Goal: Information Seeking & Learning: Learn about a topic

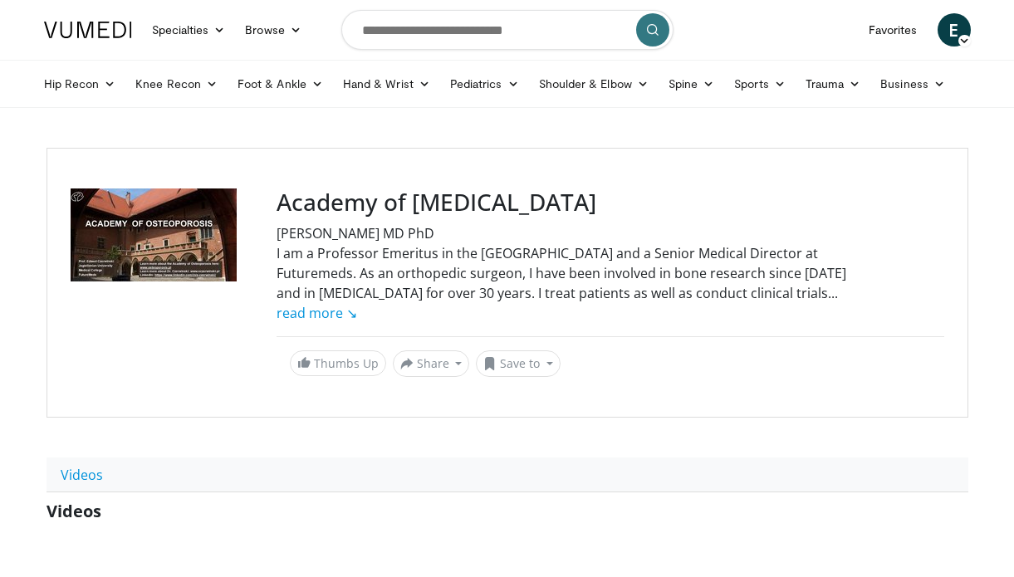
click at [11, 389] on body "Specialties Adult & Family Medicine Allergy, [MEDICAL_DATA], Immunology Anesthe…" at bounding box center [507, 397] width 1014 height 795
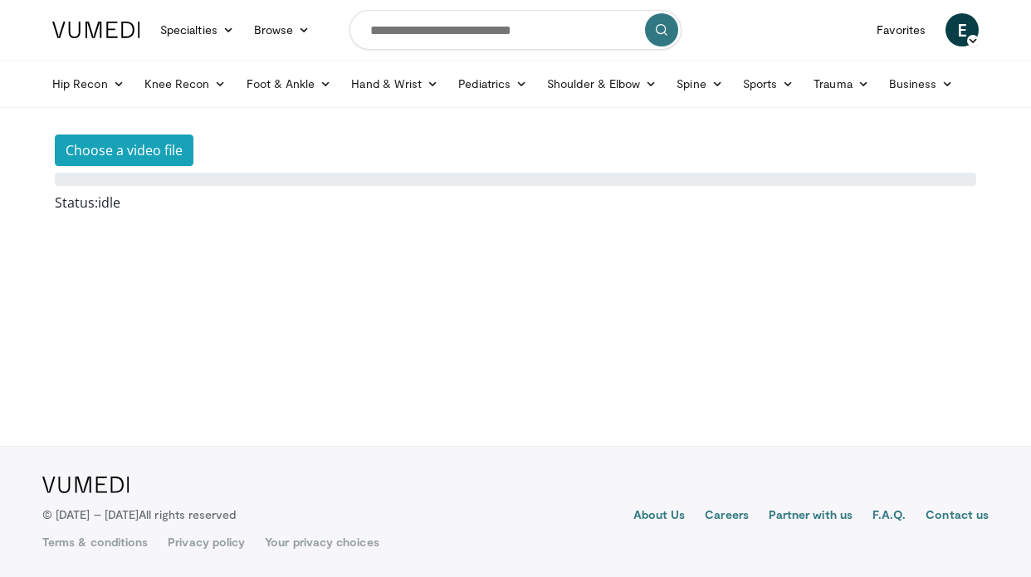
click at [798, 108] on body "Specialties Adult & Family Medicine Allergy, [MEDICAL_DATA], Immunology Anesthe…" at bounding box center [515, 288] width 1031 height 577
click at [100, 79] on link "Hip Recon" at bounding box center [88, 83] width 92 height 33
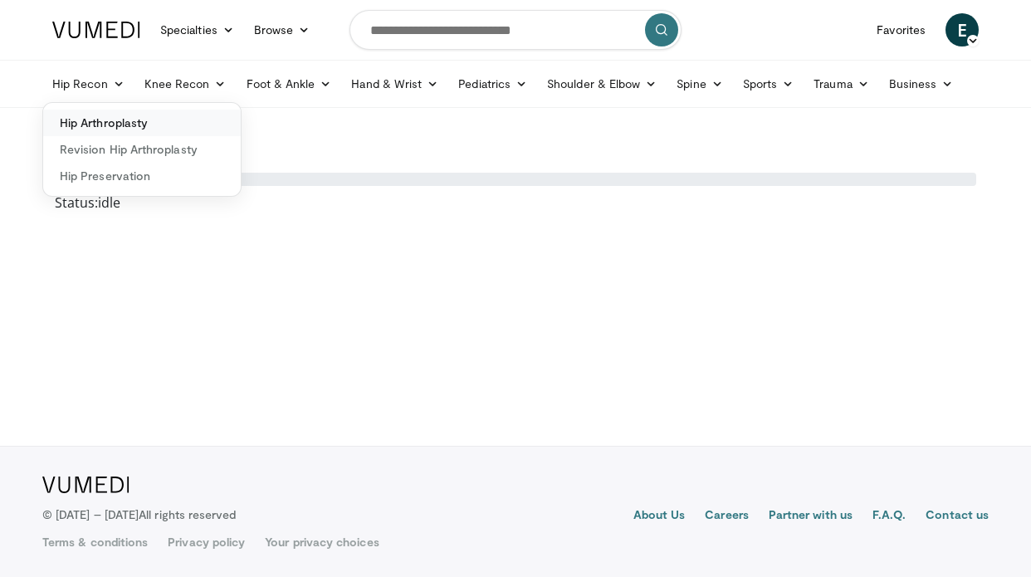
click at [115, 124] on link "Hip Arthroplasty" at bounding box center [142, 123] width 198 height 27
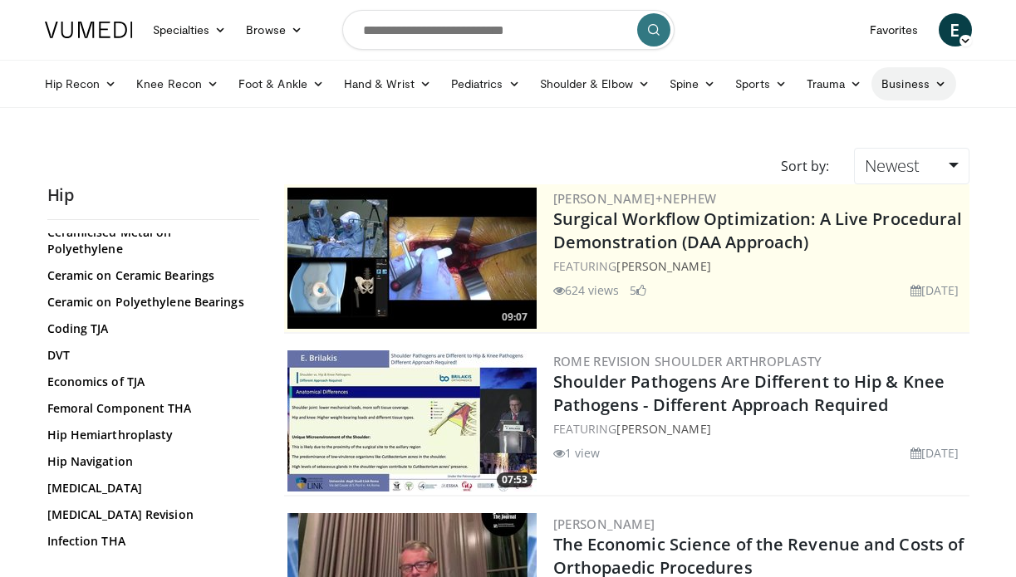
click at [934, 79] on icon at bounding box center [940, 84] width 12 height 12
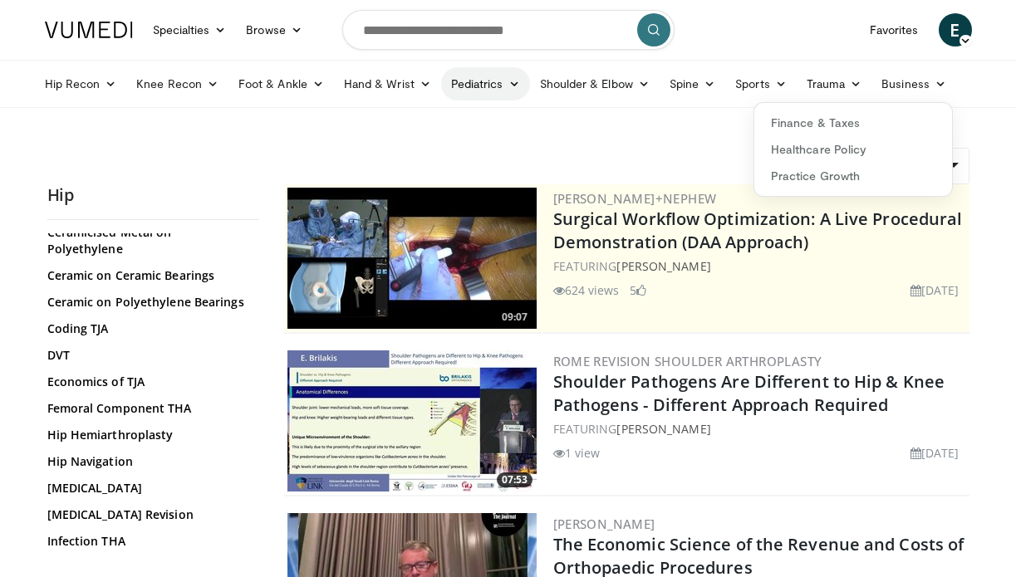
click at [501, 87] on link "Pediatrics" at bounding box center [485, 83] width 89 height 33
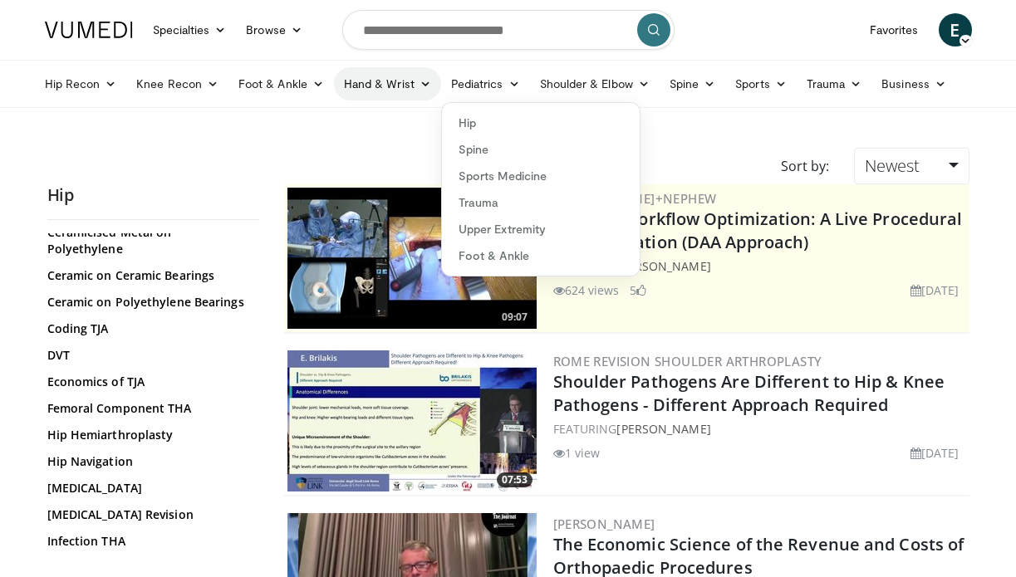
click at [362, 76] on link "Hand & Wrist" at bounding box center [387, 83] width 107 height 33
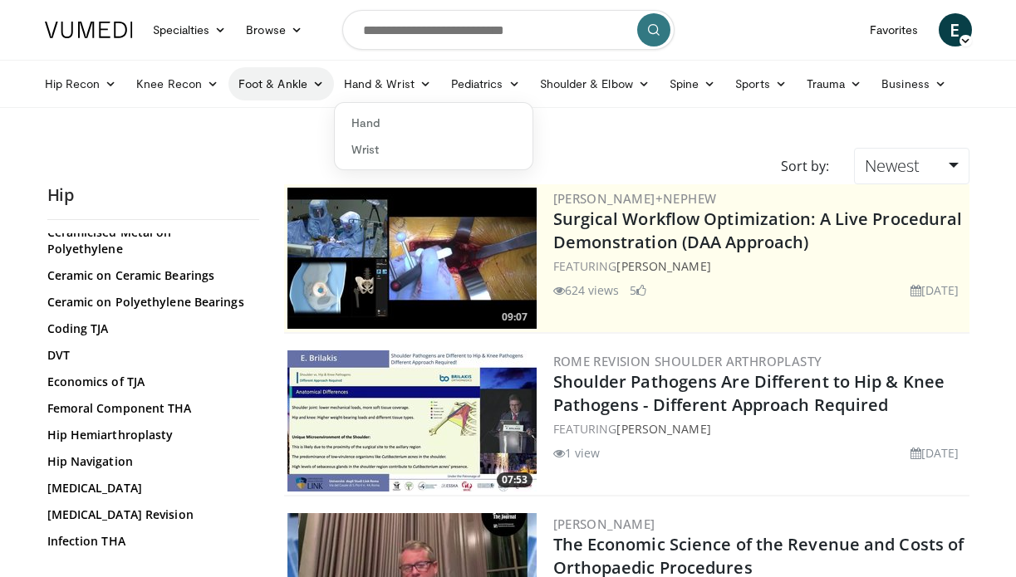
click at [267, 81] on link "Foot & Ankle" at bounding box center [280, 83] width 105 height 33
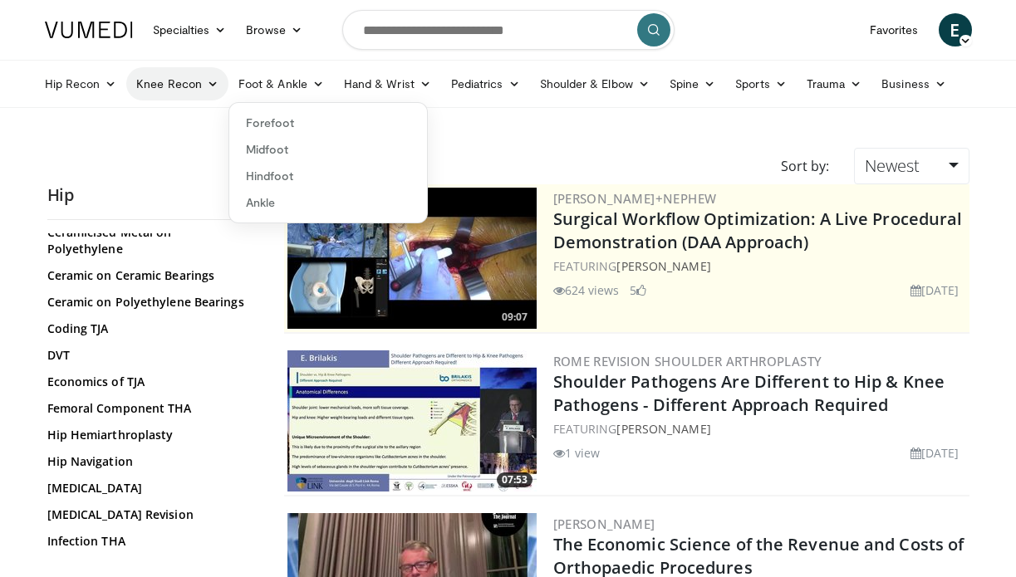
click at [193, 91] on link "Knee Recon" at bounding box center [177, 83] width 102 height 33
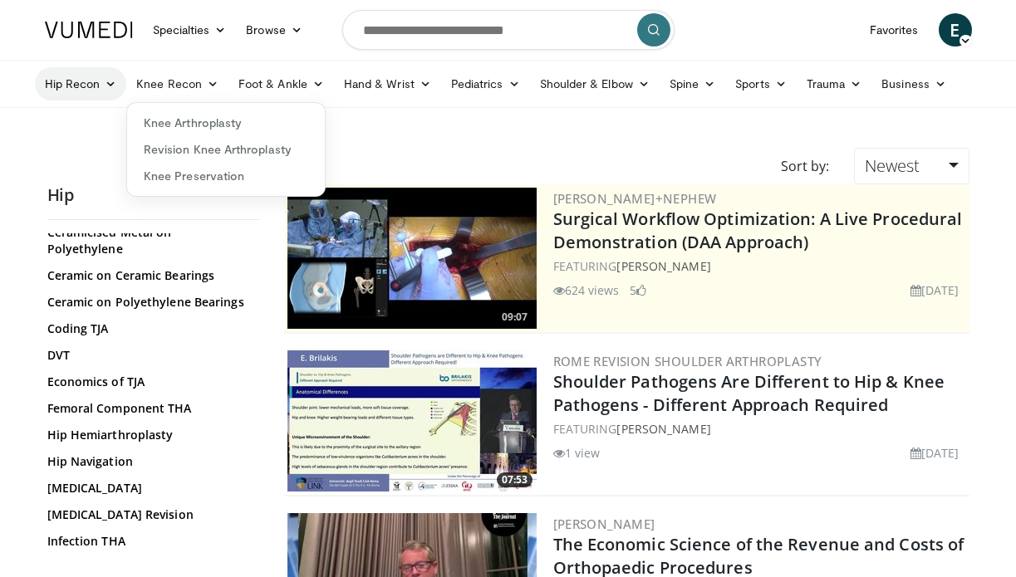
click at [83, 93] on link "Hip Recon" at bounding box center [81, 83] width 92 height 33
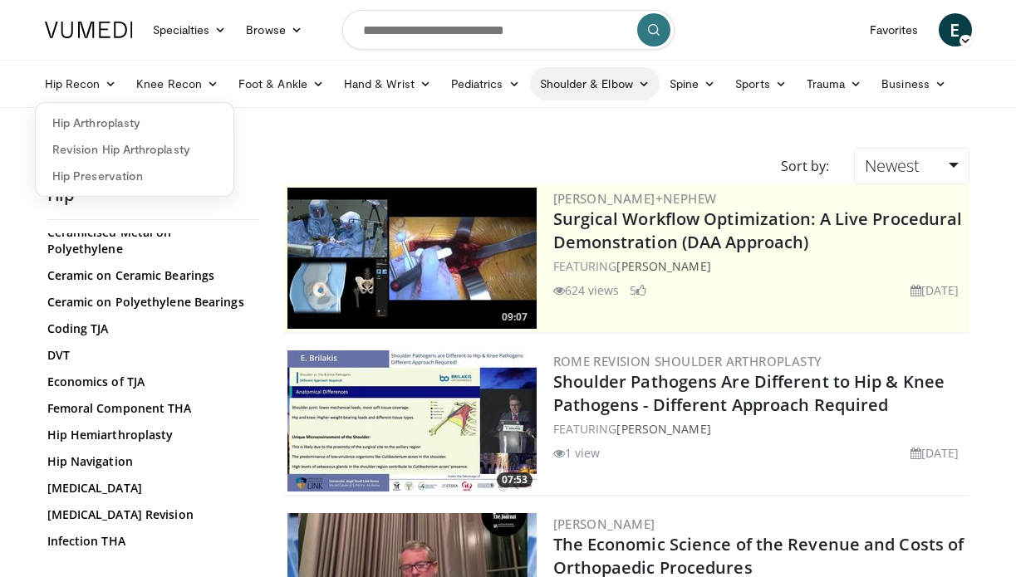
click at [571, 81] on link "Shoulder & Elbow" at bounding box center [595, 83] width 130 height 33
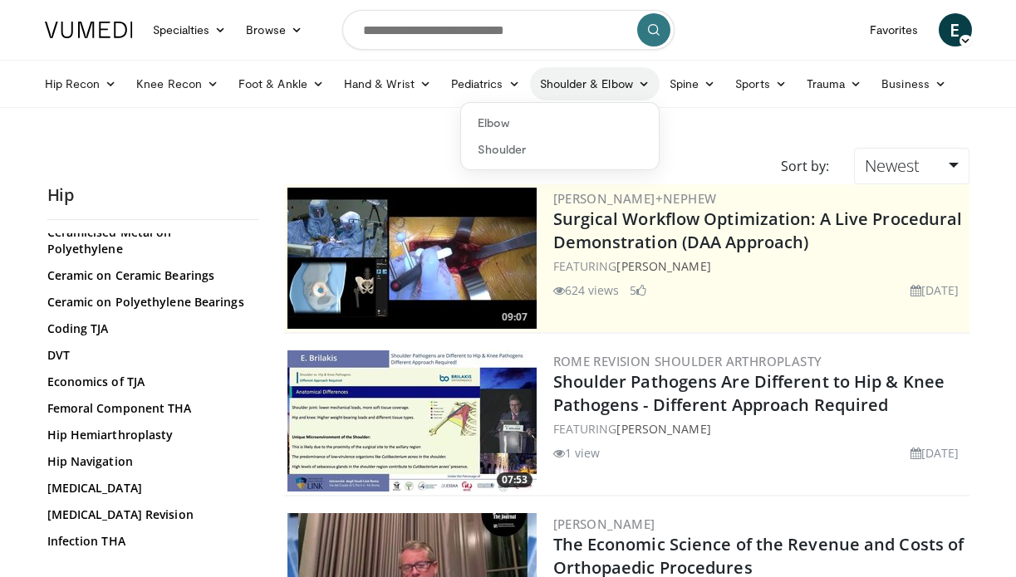
click at [571, 81] on link "Shoulder & Elbow" at bounding box center [595, 83] width 130 height 33
click at [476, 88] on link "Pediatrics" at bounding box center [485, 83] width 89 height 33
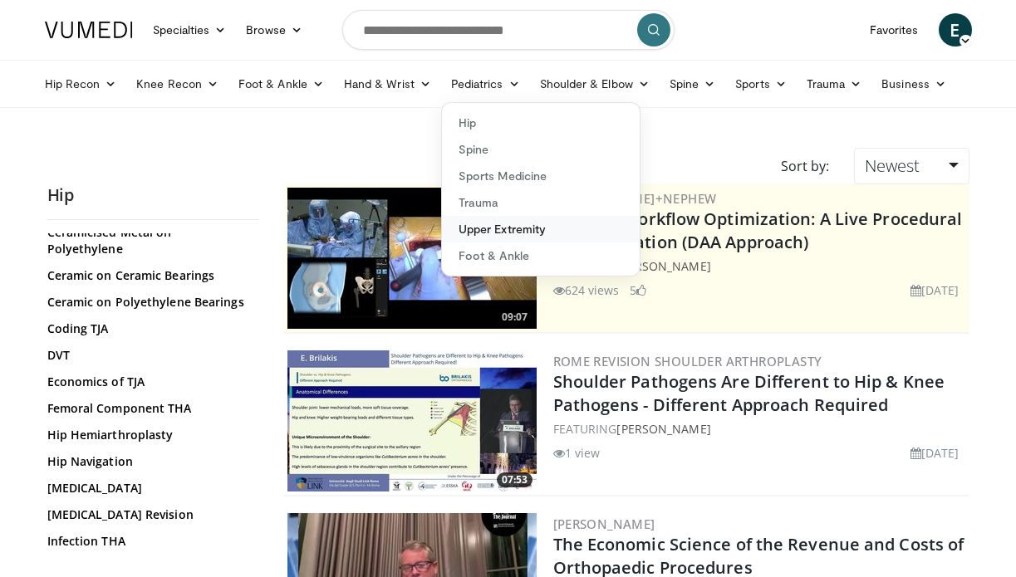
click at [467, 226] on link "Upper Extremity" at bounding box center [541, 229] width 198 height 27
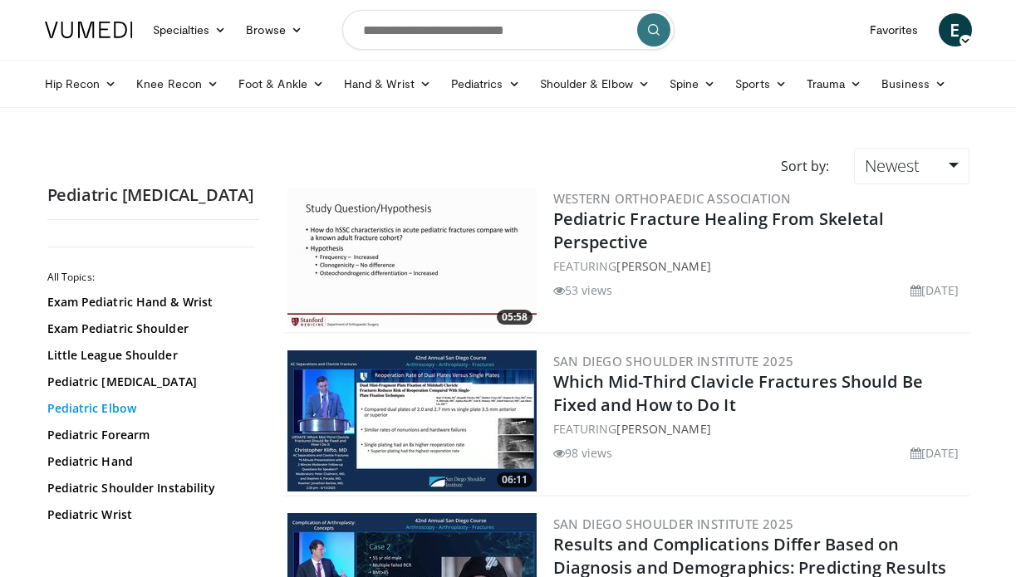
click at [108, 404] on link "Pediatric Elbow" at bounding box center [148, 408] width 203 height 17
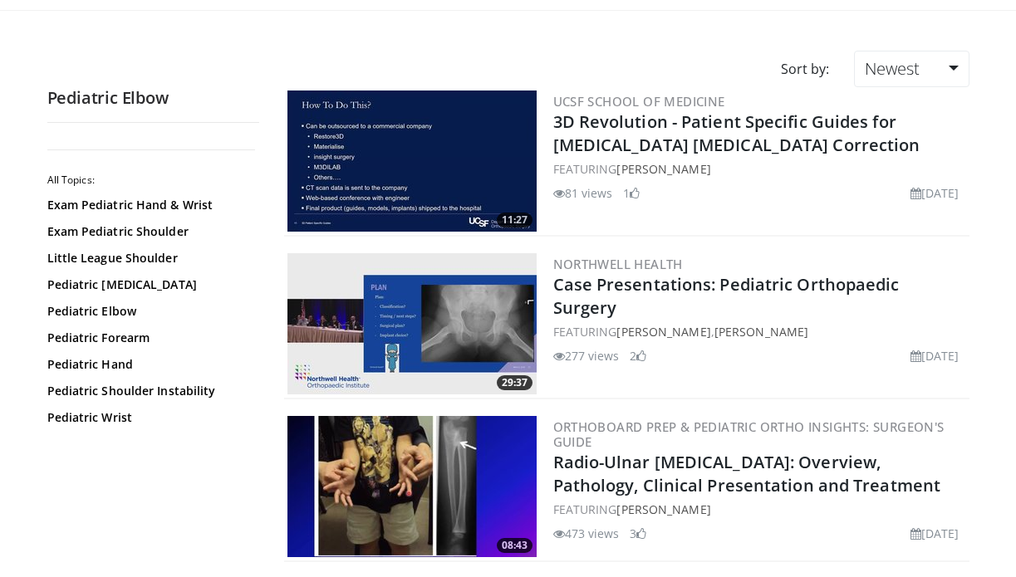
scroll to position [208, 0]
